Goal: Book appointment/travel/reservation

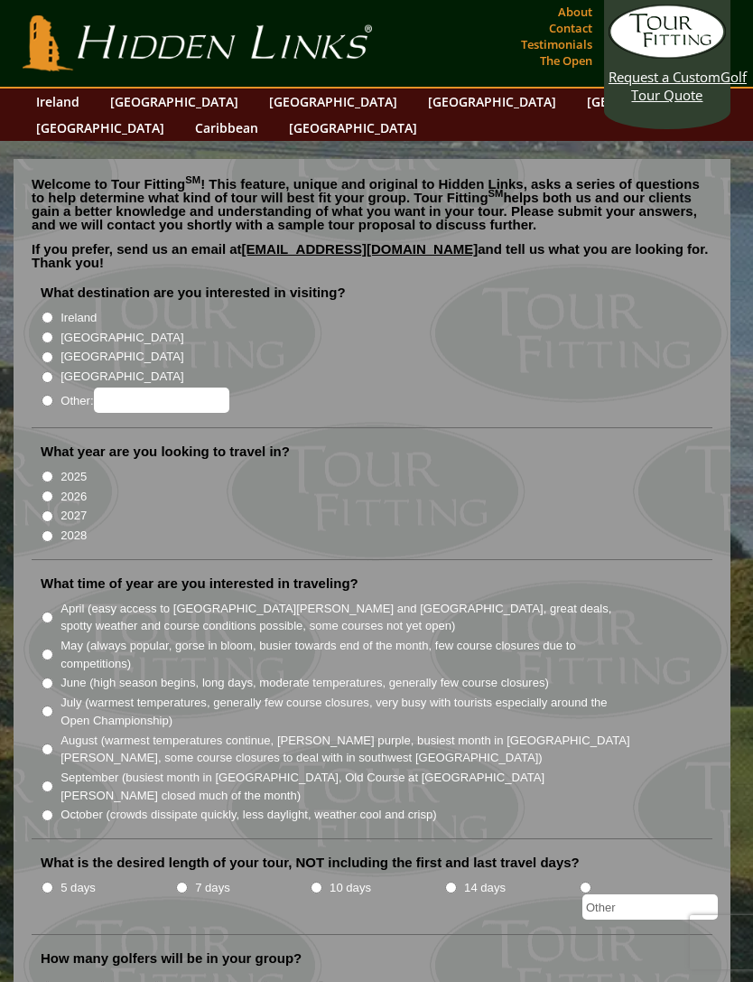
click at [45, 312] on input "Ireland" at bounding box center [48, 318] width 12 height 12
radio input "true"
click at [44, 331] on input "[GEOGRAPHIC_DATA]" at bounding box center [48, 337] width 12 height 12
radio input "true"
click at [53, 312] on input "Ireland" at bounding box center [48, 318] width 12 height 12
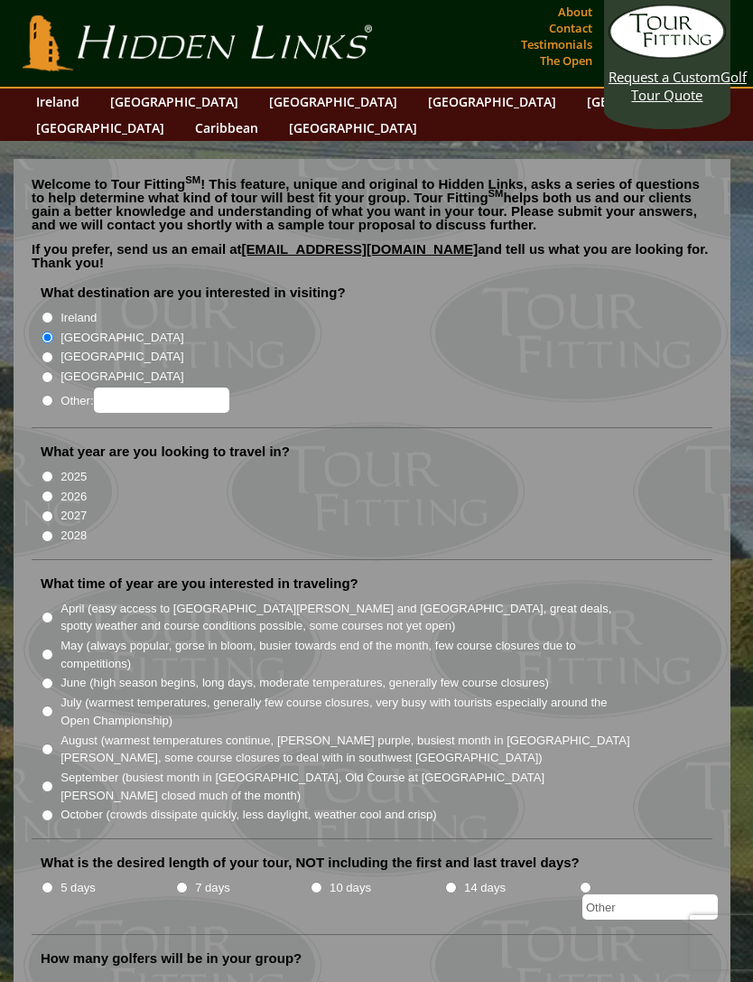
radio input "true"
click at [45, 470] on input "2025" at bounding box center [48, 476] width 12 height 12
radio input "true"
click at [43, 490] on input "2026" at bounding box center [48, 496] width 12 height 12
radio input "true"
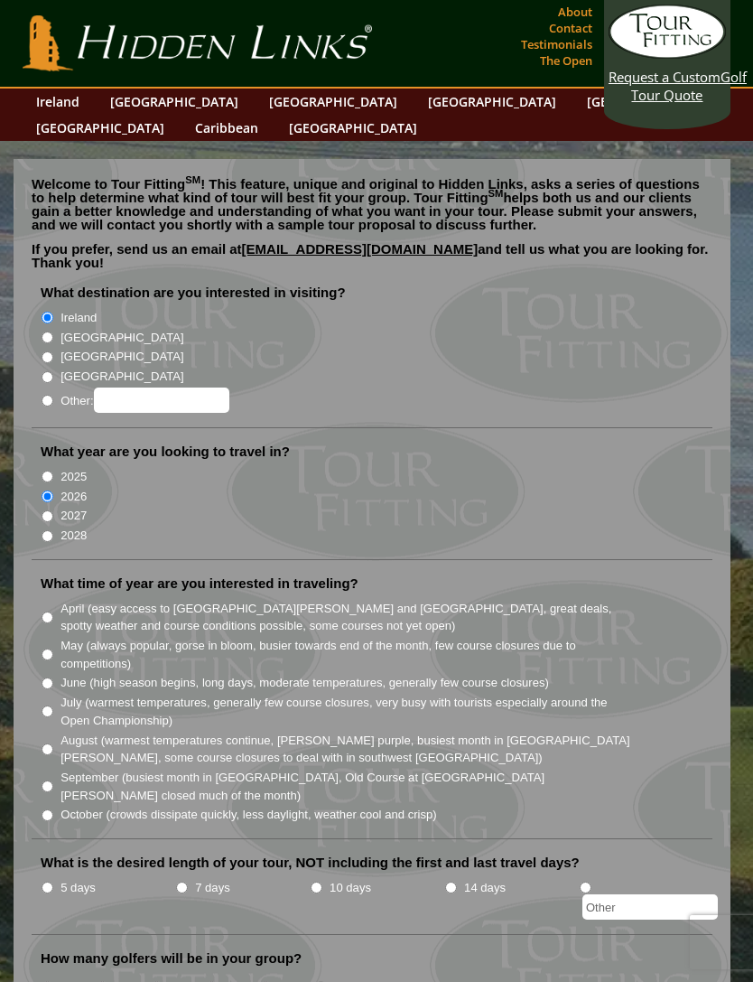
click at [260, 100] on link "[GEOGRAPHIC_DATA]" at bounding box center [333, 101] width 146 height 26
